Goal: Task Accomplishment & Management: Manage account settings

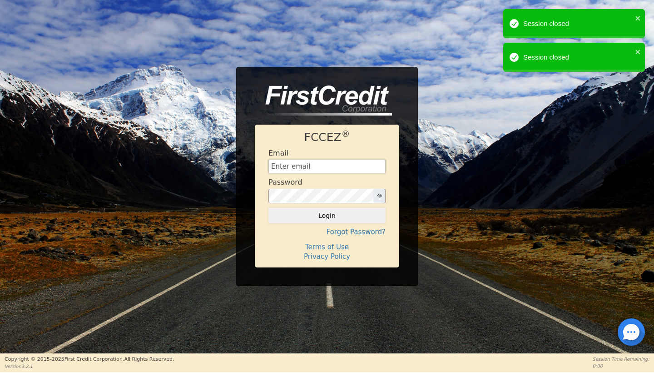
type input "[EMAIL_ADDRESS][DOMAIN_NAME]"
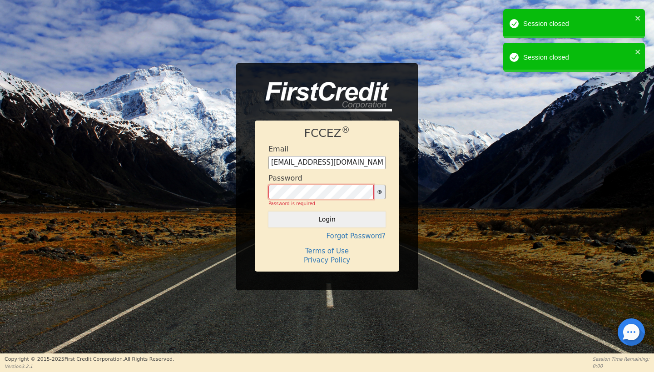
click at [327, 215] on button "Login" at bounding box center [327, 218] width 117 height 15
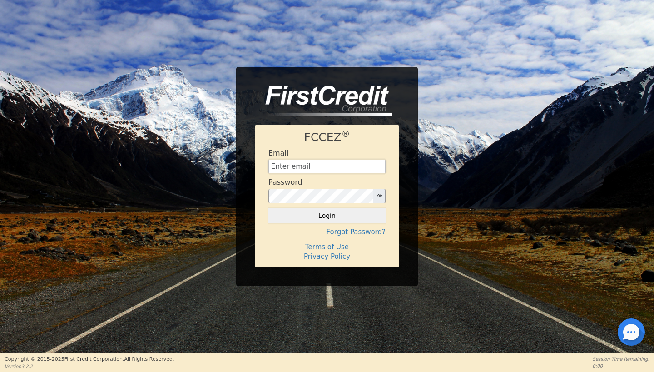
type input "[EMAIL_ADDRESS][DOMAIN_NAME]"
click at [318, 224] on div "FCCEZ ® Email [EMAIL_ADDRESS][DOMAIN_NAME] Password Login Forgot Password? Term…" at bounding box center [327, 195] width 144 height 143
click at [299, 213] on button "Login" at bounding box center [327, 215] width 117 height 15
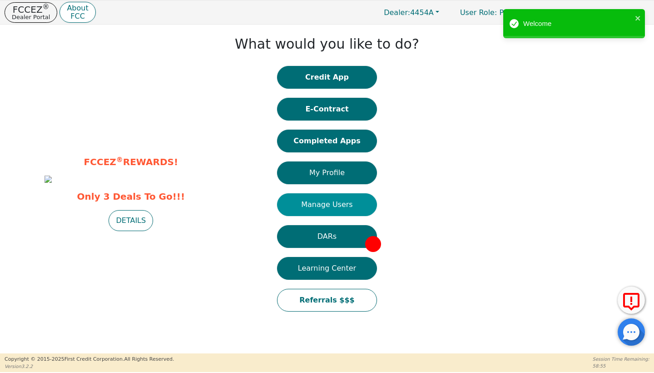
click at [330, 204] on button "Manage Users" at bounding box center [327, 204] width 100 height 23
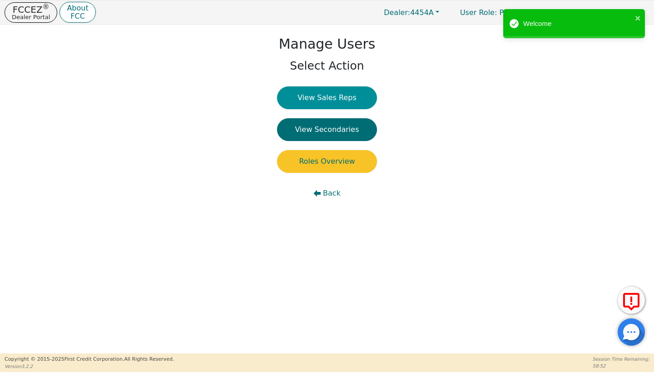
click at [333, 95] on button "View Sales Reps" at bounding box center [327, 97] width 100 height 23
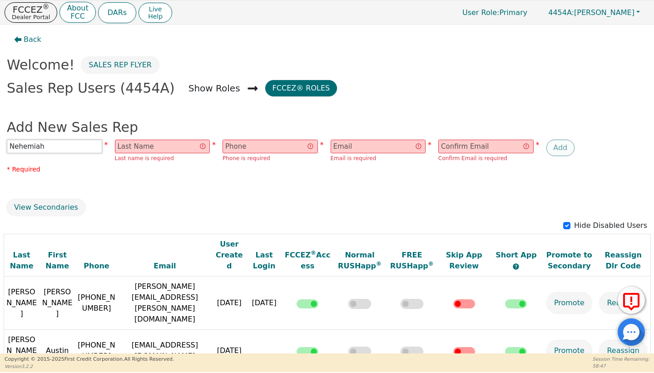
type input "Nehemiah"
type input "Favors"
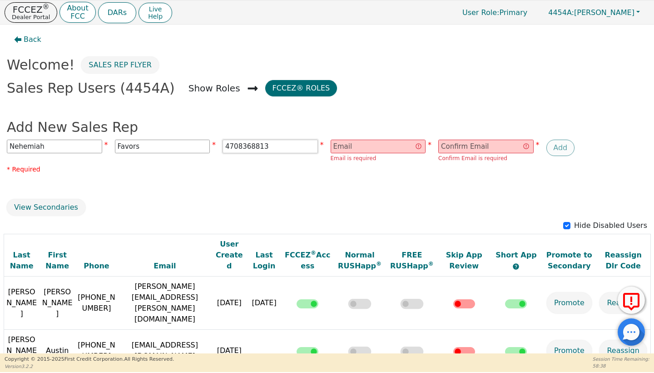
type input "4708368813"
paste input "nehemiahfavors@gmail.com"
type input "nehemiahfavors@gmail.com"
paste input "nehemiahfavors@gmail.com"
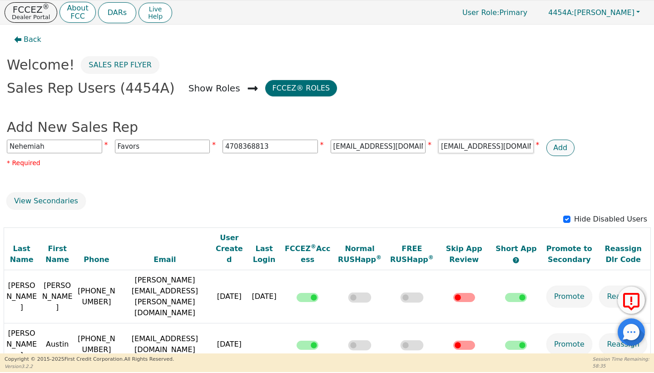
type input "nehemiahfavors@gmail.com"
click at [558, 142] on button "Add" at bounding box center [561, 147] width 29 height 16
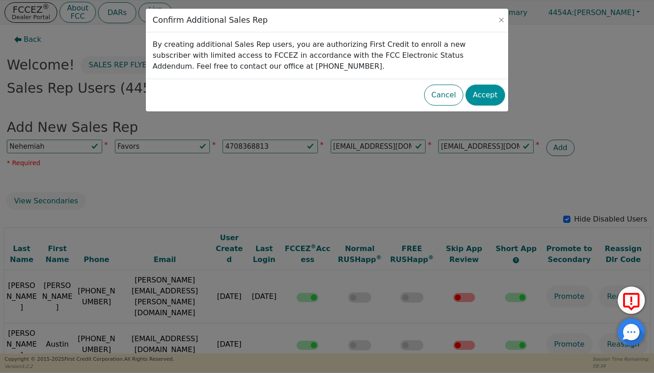
click at [481, 99] on button "Accept" at bounding box center [486, 95] width 40 height 21
